Goal: Check status: Check status

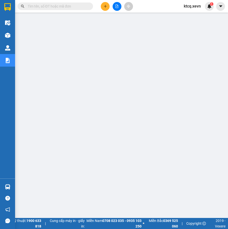
click at [77, 9] on input "text" at bounding box center [57, 7] width 59 height 6
type input "v"
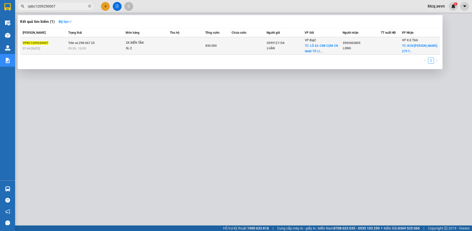
type input "vpbc1209250007"
click at [47, 49] on div "07:44 [DATE]" at bounding box center [45, 49] width 44 height 6
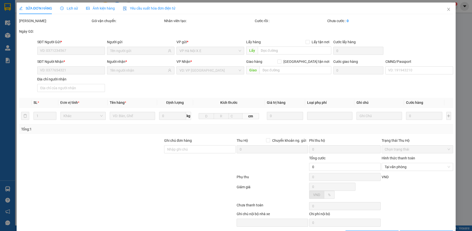
type input "0399121154"
type input "LUÂN"
checkbox input "true"
type input "LÔ A2-CN8 CỤM CN NAM TỪ LIÊM"
type input "250.000"
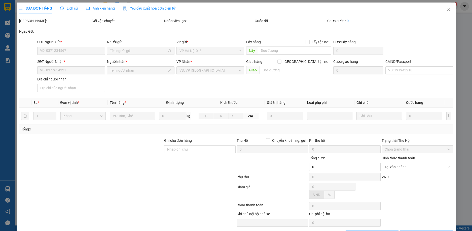
type input "0969463805"
type input "LONG"
checkbox input "true"
type input "KCN [PERSON_NAME], 279 [PERSON_NAME]"
type input "250.000"
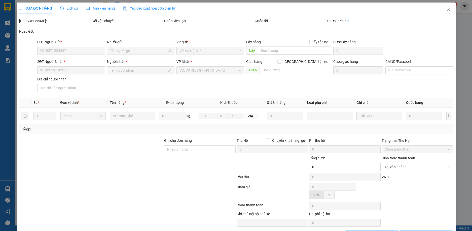
type input "830.000"
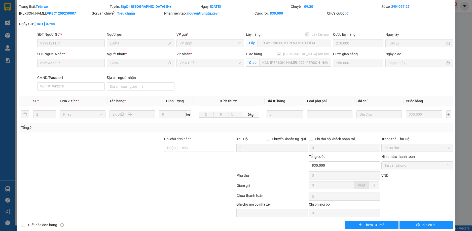
scroll to position [22, 0]
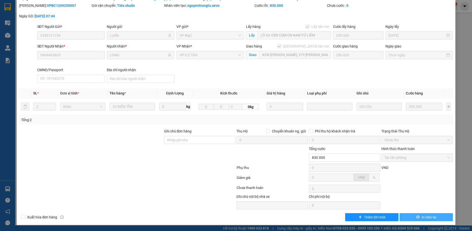
click at [228, 218] on span "In biên lai" at bounding box center [428, 218] width 15 height 6
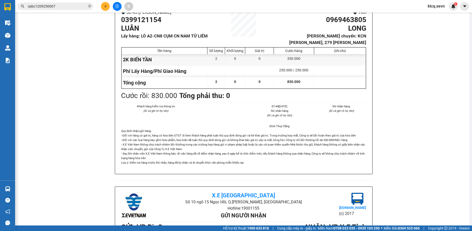
scroll to position [50, 0]
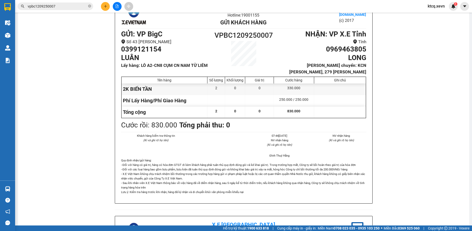
click at [61, 11] on div "Kết quả tìm kiếm ( 1 ) Bộ lọc Mã ĐH Trạng thái Món hàng Thu hộ Tổng cước Chưa c…" at bounding box center [236, 6] width 472 height 13
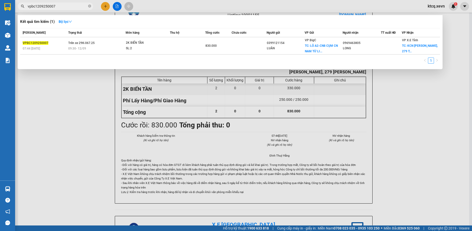
click at [64, 8] on input "vpbc1209250007" at bounding box center [57, 7] width 59 height 6
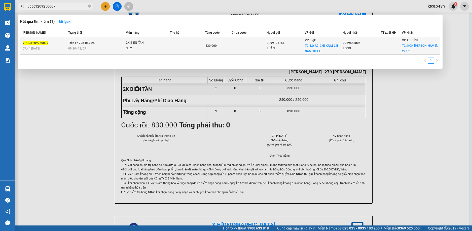
click at [48, 44] on div "VPBC1209250007" at bounding box center [45, 43] width 44 height 5
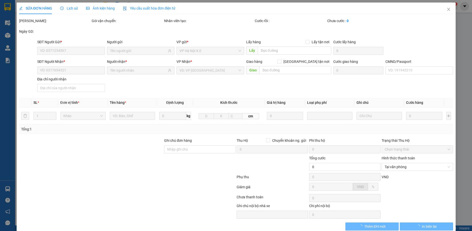
type input "0399121154"
type input "LUÂN"
checkbox input "true"
type input "LÔ A2-CN8 CỤM CN NAM TỪ LIÊM"
type input "250.000"
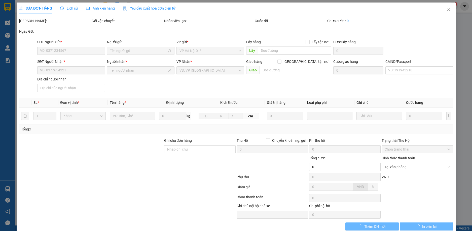
type input "0969463805"
type input "LONG"
checkbox input "true"
type input "KCN [PERSON_NAME], 279 [PERSON_NAME]"
type input "250.000"
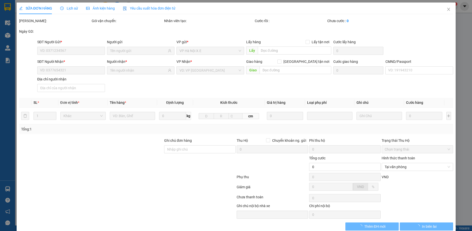
type input "830.000"
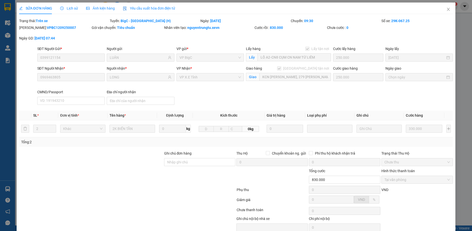
click at [69, 5] on div "Lịch sử" at bounding box center [69, 9] width 18 height 12
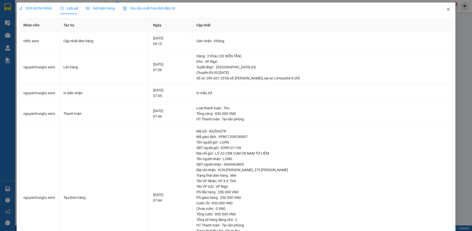
click at [228, 8] on icon "close" at bounding box center [448, 9] width 4 height 4
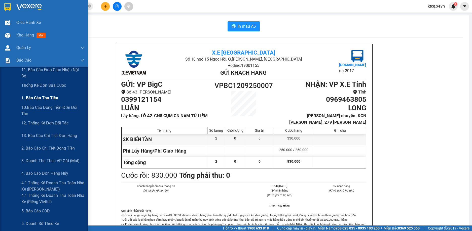
click at [36, 100] on span "1. Báo cáo thu tiền" at bounding box center [39, 98] width 37 height 6
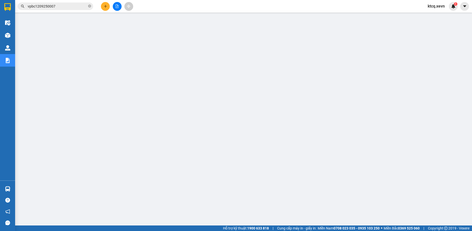
click at [62, 9] on input "vpbc1209250007" at bounding box center [57, 7] width 59 height 6
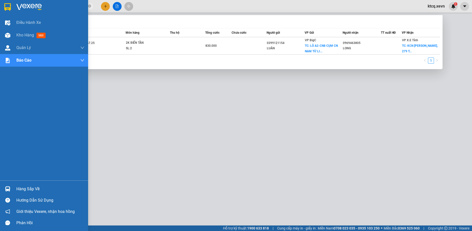
drag, startPoint x: 62, startPoint y: 7, endPoint x: 10, endPoint y: 5, distance: 52.6
click at [10, 5] on section "Kết quả tìm kiếm ( 1 ) Bộ lọc Mã ĐH Trạng thái Món hàng Thu hộ Tổng cước Chưa c…" at bounding box center [236, 115] width 472 height 231
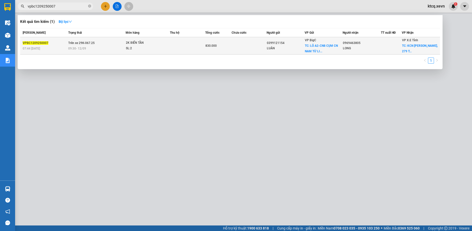
click at [81, 45] on td "Trên xe 29K-067.25 09:30 [DATE]" at bounding box center [96, 45] width 59 height 17
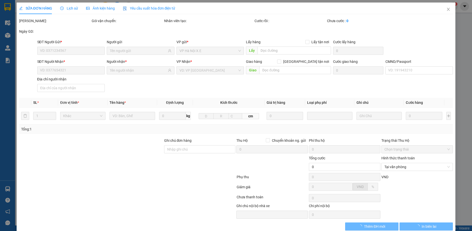
type input "0399121154"
type input "LUÂN"
checkbox input "true"
type input "LÔ A2-CN8 CỤM CN NAM TỪ LIÊM"
type input "250.000"
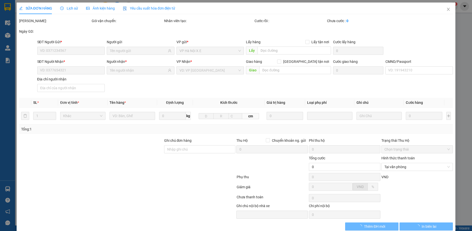
type input "0969463805"
type input "LONG"
checkbox input "true"
type input "KCN [PERSON_NAME], 279 [PERSON_NAME]"
type input "250.000"
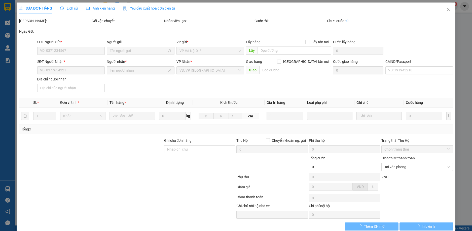
type input "830.000"
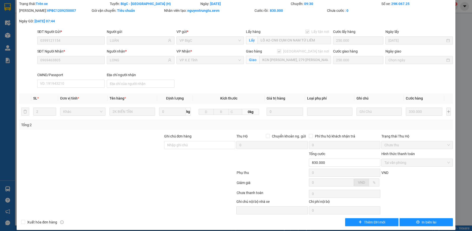
scroll to position [22, 0]
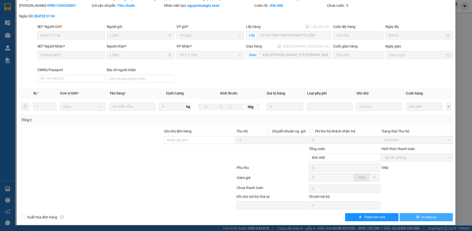
click at [228, 217] on span "In biên lai" at bounding box center [428, 218] width 15 height 6
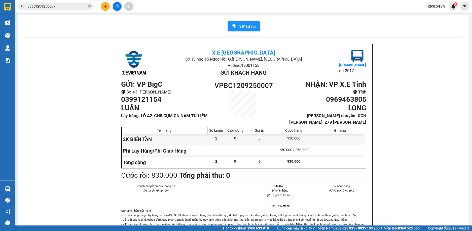
click at [88, 6] on span "vpbc1209250007" at bounding box center [55, 7] width 75 height 8
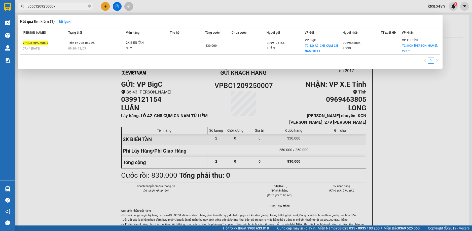
click at [65, 113] on div at bounding box center [236, 115] width 472 height 231
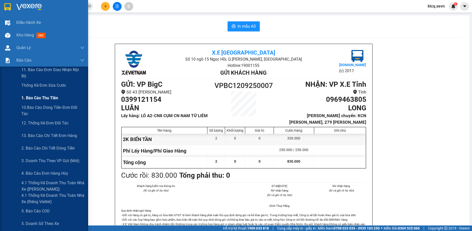
click at [41, 97] on span "1. Báo cáo thu tiền" at bounding box center [39, 98] width 37 height 6
